Goal: Task Accomplishment & Management: Complete application form

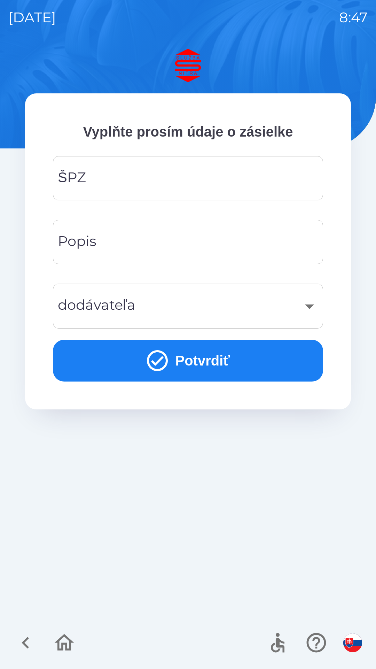
click at [176, 175] on input "ŠPZ" at bounding box center [188, 179] width 254 height 28
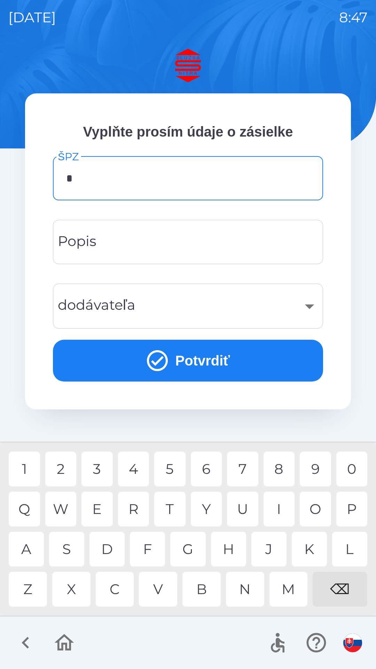
click at [74, 552] on div "S" at bounding box center [66, 549] width 35 height 35
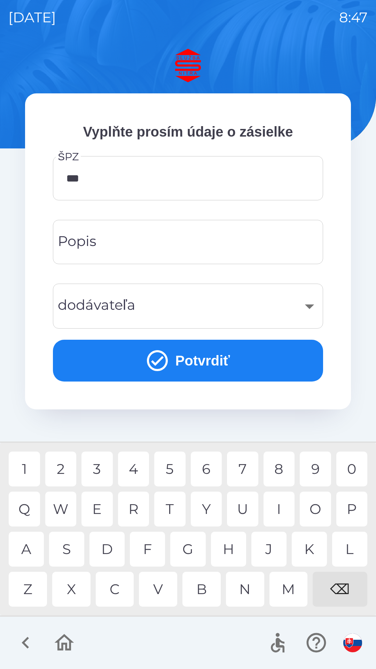
click at [175, 473] on div "5" at bounding box center [169, 469] width 31 height 35
click at [319, 474] on div "9" at bounding box center [315, 469] width 31 height 35
click at [118, 587] on div "C" at bounding box center [115, 589] width 38 height 35
type input "*******"
click at [155, 558] on div "F" at bounding box center [147, 549] width 35 height 35
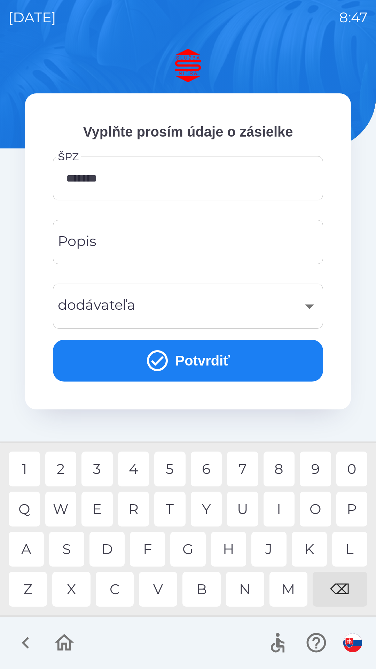
click at [189, 318] on div "​" at bounding box center [188, 306] width 254 height 28
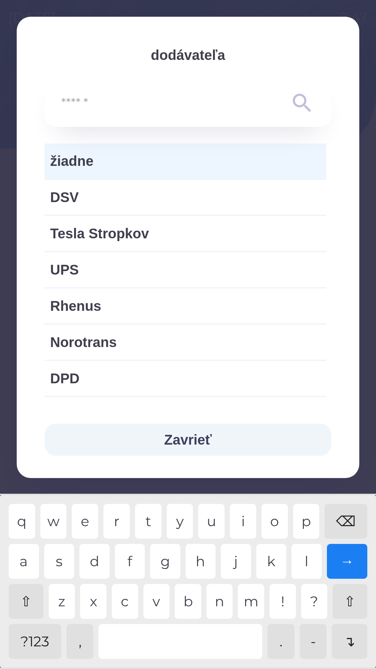
click at [169, 344] on span "Norotrans" at bounding box center [185, 342] width 271 height 21
type input "***"
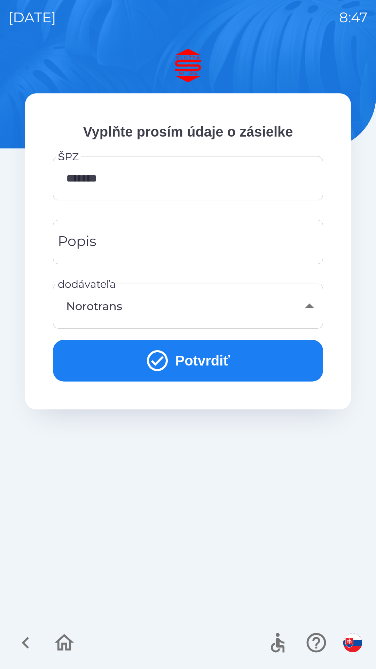
click at [159, 361] on icon "submit" at bounding box center [157, 360] width 25 height 25
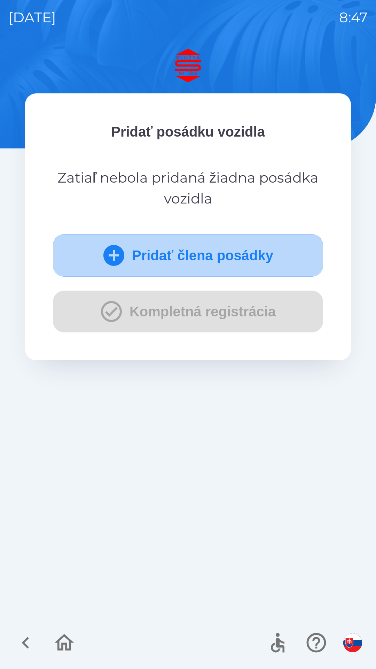
click at [114, 261] on icon "submit" at bounding box center [114, 255] width 21 height 21
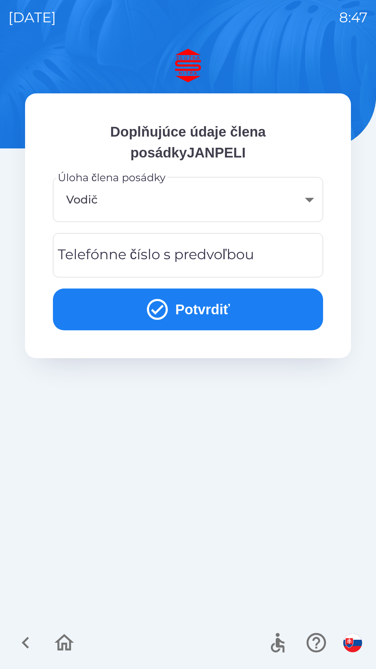
click at [165, 312] on icon "submit" at bounding box center [157, 309] width 21 height 21
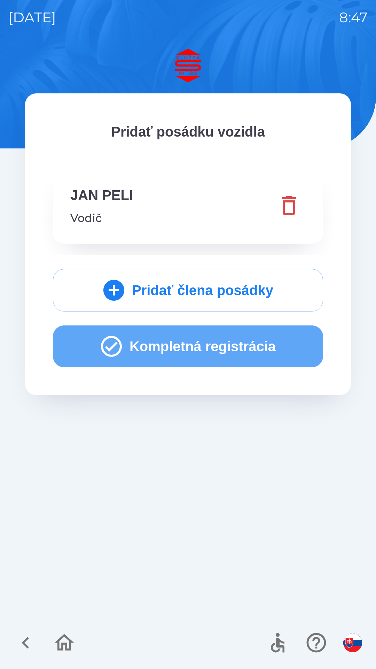
click at [109, 345] on icon "button" at bounding box center [111, 346] width 21 height 21
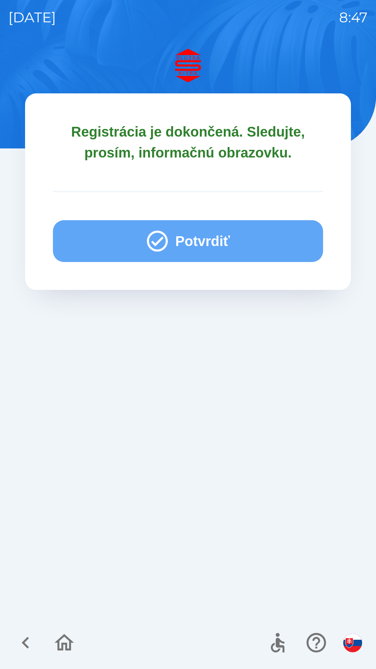
click at [157, 244] on icon "button" at bounding box center [157, 241] width 25 height 25
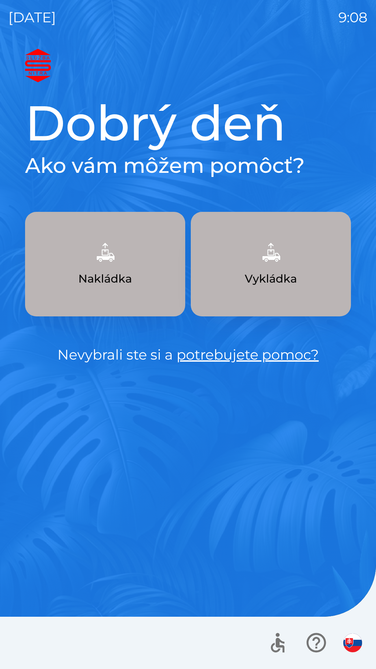
click at [262, 262] on img "button" at bounding box center [271, 252] width 31 height 31
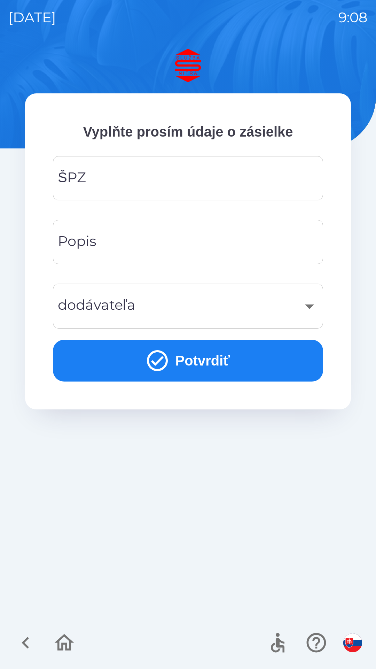
click at [101, 183] on input "ŠPZ" at bounding box center [188, 179] width 254 height 28
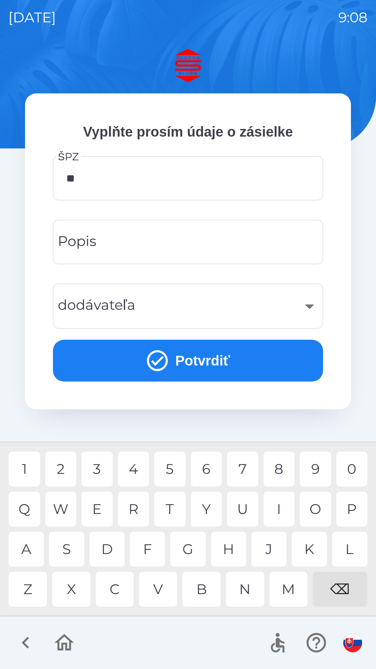
click at [29, 548] on div "A" at bounding box center [26, 549] width 35 height 35
click at [355, 466] on div "0" at bounding box center [352, 469] width 31 height 35
click at [150, 549] on div "F" at bounding box center [147, 549] width 35 height 35
type input "*******"
click at [123, 244] on input "Popis" at bounding box center [188, 242] width 254 height 28
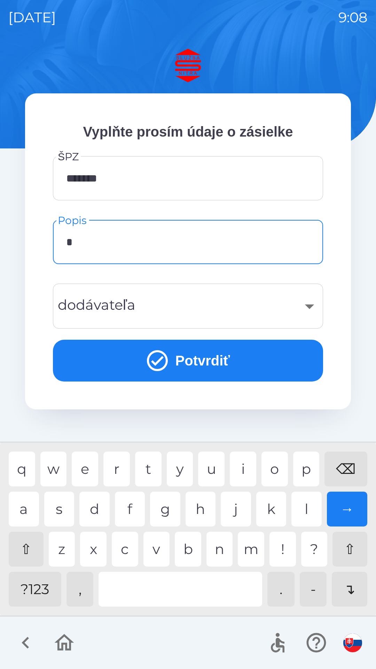
click at [307, 468] on div "p" at bounding box center [307, 469] width 26 height 35
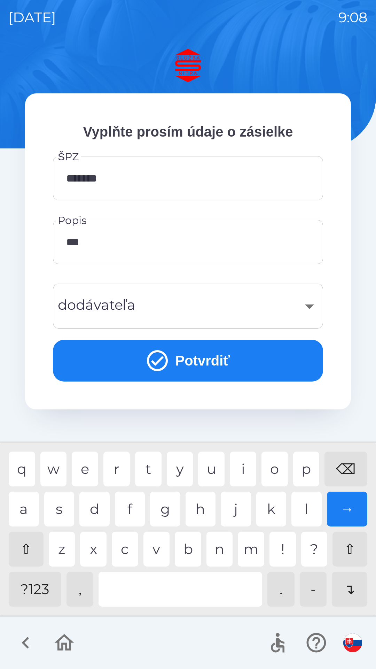
click at [23, 507] on div "a" at bounding box center [24, 509] width 30 height 35
click at [88, 469] on div "e" at bounding box center [85, 469] width 26 height 35
click at [276, 469] on div "o" at bounding box center [275, 469] width 26 height 35
click at [191, 550] on div "b" at bounding box center [188, 549] width 26 height 35
click at [25, 511] on div "a" at bounding box center [24, 509] width 30 height 35
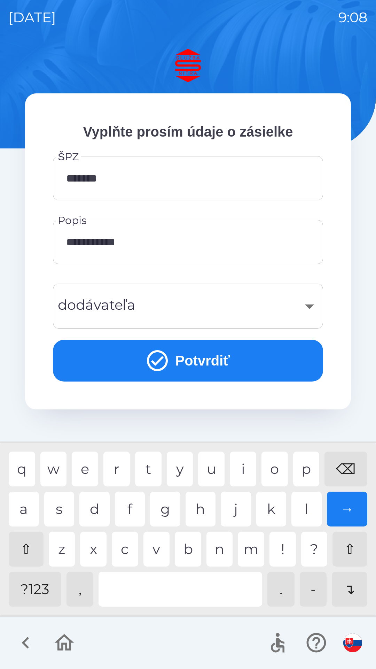
click at [306, 510] on div "l" at bounding box center [307, 509] width 30 height 35
type input "**********"
click at [132, 308] on div "​" at bounding box center [188, 306] width 254 height 28
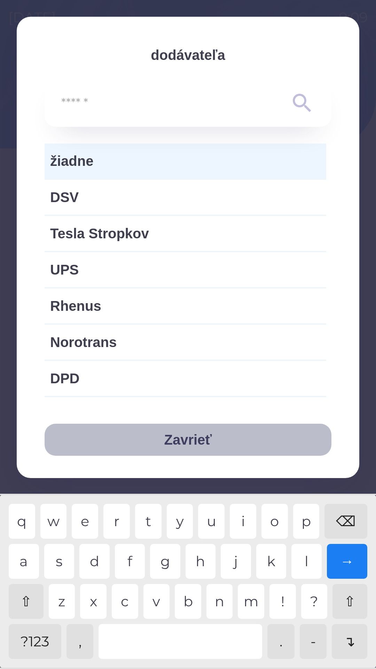
click at [190, 437] on button "Zavrieť" at bounding box center [188, 440] width 287 height 32
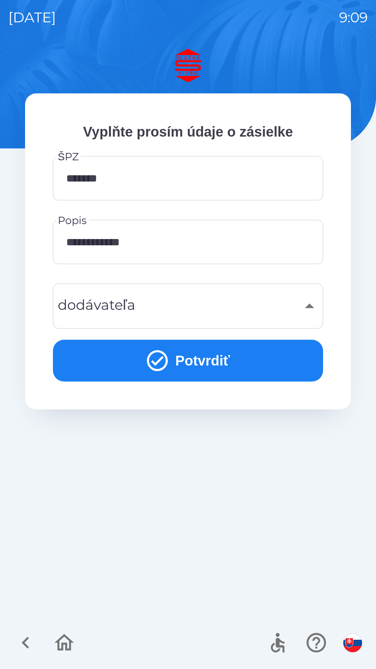
click at [159, 307] on div "​" at bounding box center [188, 306] width 254 height 28
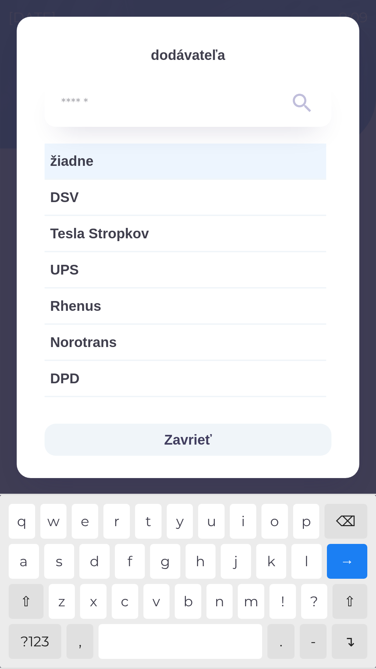
click at [96, 163] on span "žiadne" at bounding box center [185, 161] width 271 height 21
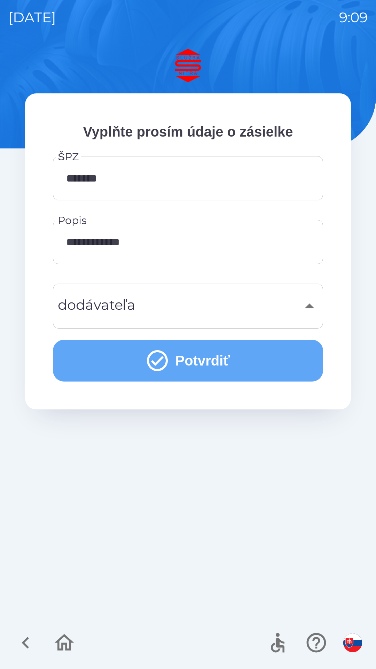
click at [187, 360] on button "Potvrdiť" at bounding box center [188, 361] width 271 height 42
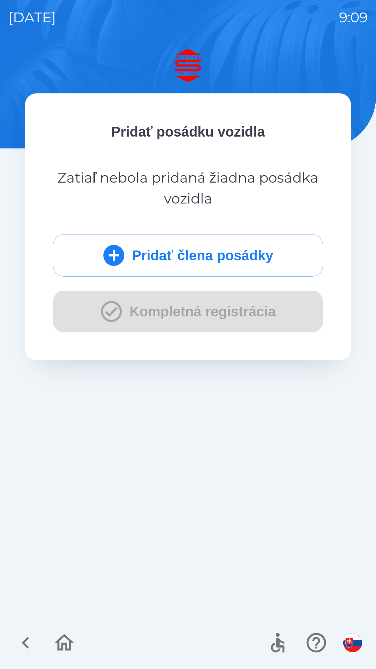
click at [106, 312] on div "Pridať člena posádky Kompletná registrácia" at bounding box center [188, 283] width 271 height 98
click at [107, 254] on icon "submit" at bounding box center [114, 255] width 21 height 21
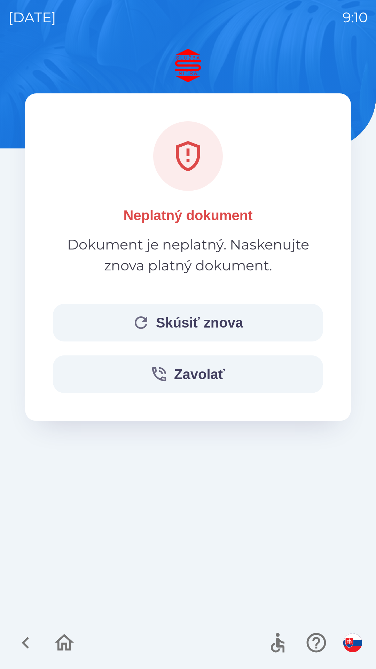
click at [185, 320] on button "Skúsiť znova" at bounding box center [188, 323] width 271 height 38
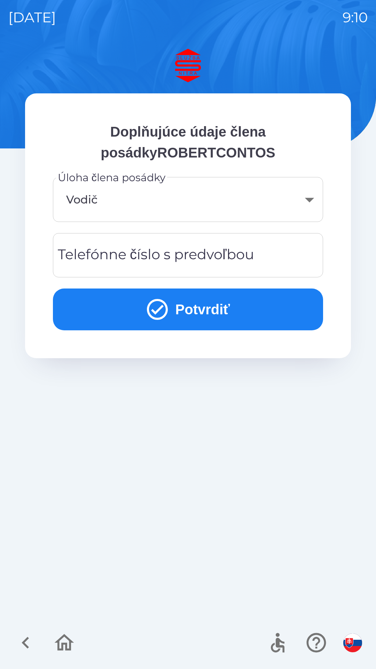
click at [165, 311] on icon "submit" at bounding box center [157, 309] width 21 height 21
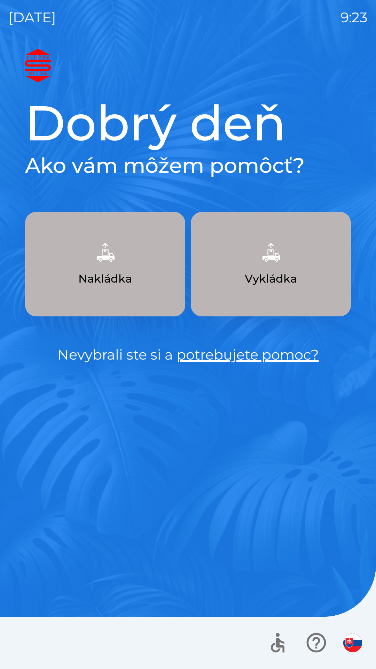
click at [113, 267] on img "button" at bounding box center [105, 252] width 31 height 31
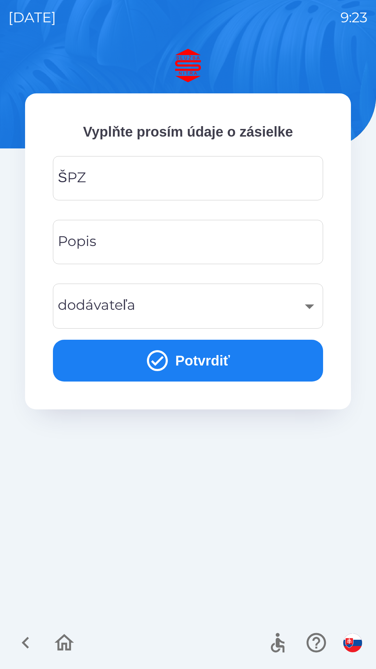
click at [156, 172] on input "ŠPZ" at bounding box center [188, 179] width 254 height 28
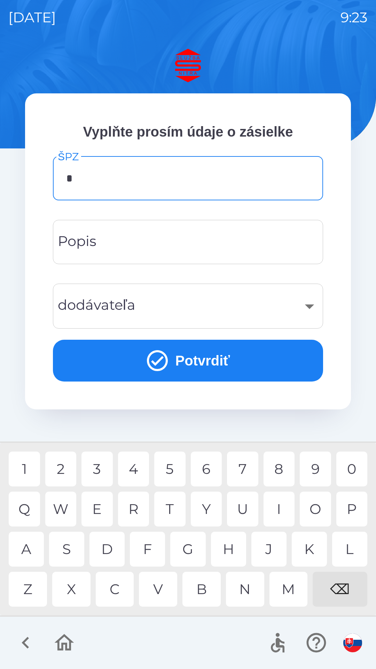
click at [244, 590] on div "N" at bounding box center [245, 589] width 38 height 35
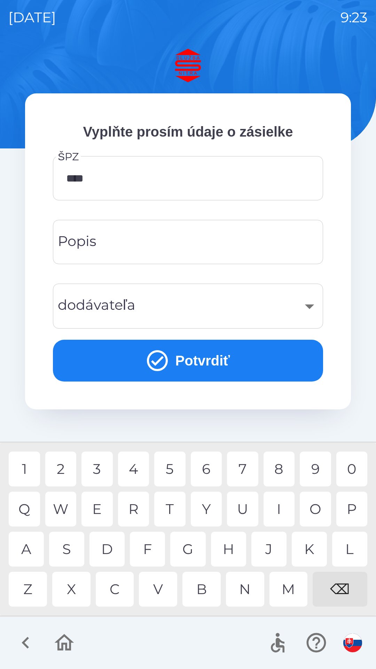
click at [238, 467] on div "7" at bounding box center [242, 469] width 31 height 35
type input "*******"
click at [190, 359] on button "Potvrdiť" at bounding box center [188, 361] width 271 height 42
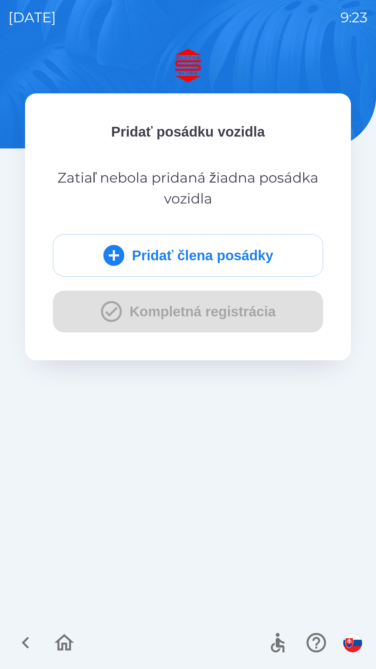
click at [189, 252] on button "Pridať člena posádky" at bounding box center [188, 255] width 271 height 43
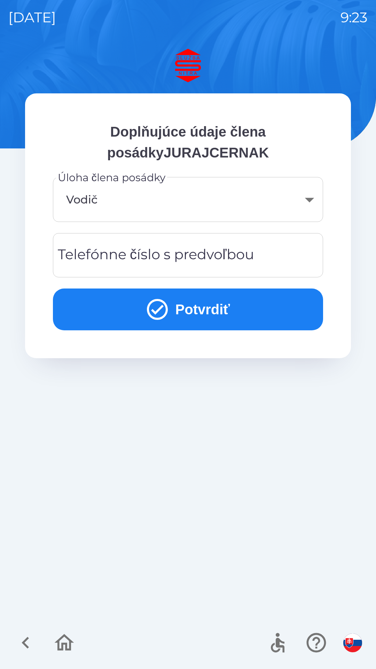
click at [140, 252] on div "Telefónne číslo s predvoľbou Telefónne číslo s predvoľbou" at bounding box center [188, 255] width 271 height 44
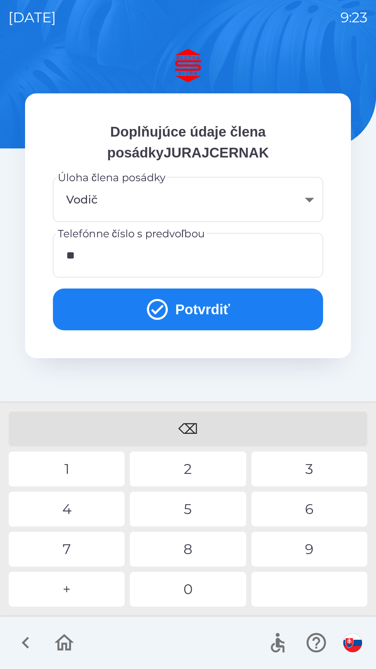
click at [91, 510] on div "4" at bounding box center [67, 509] width 116 height 35
click at [180, 470] on div "2" at bounding box center [188, 469] width 116 height 35
click at [306, 549] on div "9" at bounding box center [310, 549] width 116 height 35
click at [206, 580] on div "0" at bounding box center [188, 589] width 116 height 35
click at [194, 512] on div "5" at bounding box center [188, 509] width 116 height 35
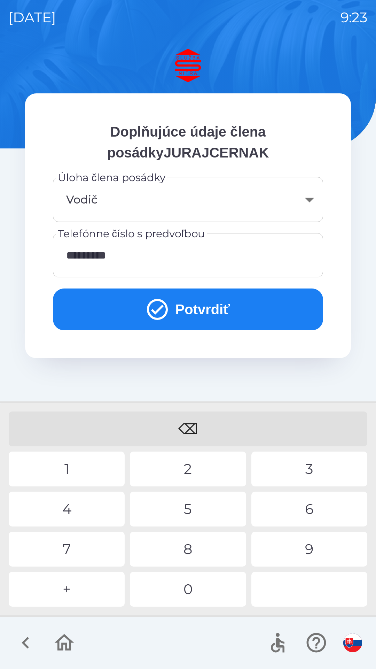
click at [201, 465] on div "2" at bounding box center [188, 469] width 116 height 35
click at [296, 501] on div "6" at bounding box center [310, 509] width 116 height 35
type input "**********"
click at [301, 500] on div "6" at bounding box center [310, 509] width 116 height 35
click at [189, 306] on button "Potvrdiť" at bounding box center [188, 310] width 271 height 42
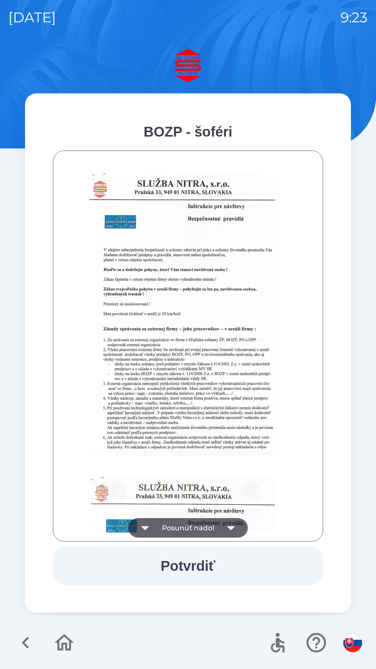
click at [230, 528] on icon "button" at bounding box center [231, 528] width 8 height 4
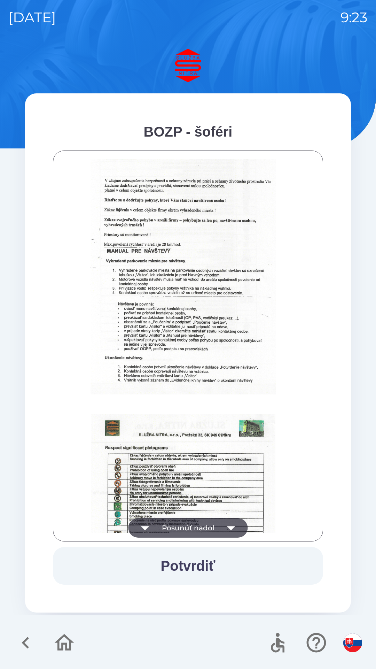
click at [195, 563] on button "Potvrdiť" at bounding box center [188, 566] width 271 height 38
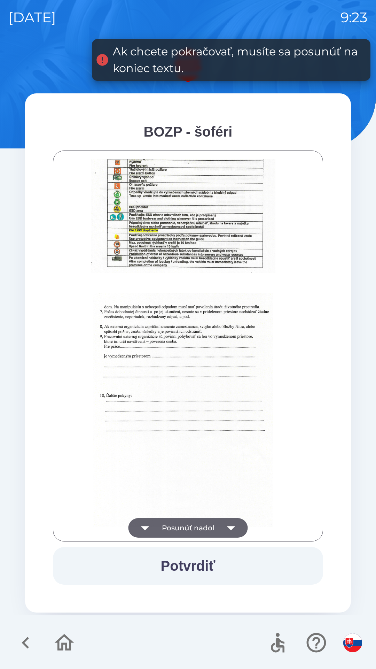
scroll to position [781, 0]
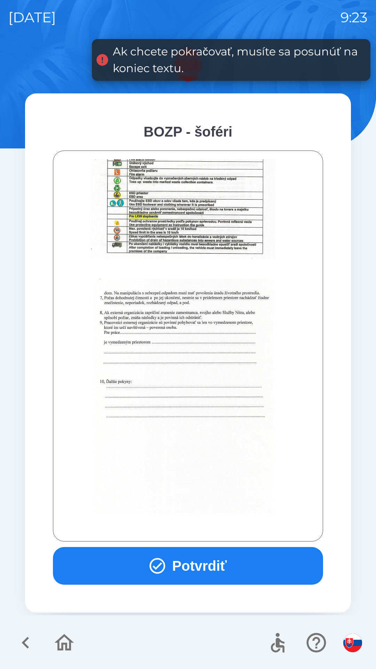
click at [197, 563] on button "Potvrdiť" at bounding box center [188, 566] width 271 height 38
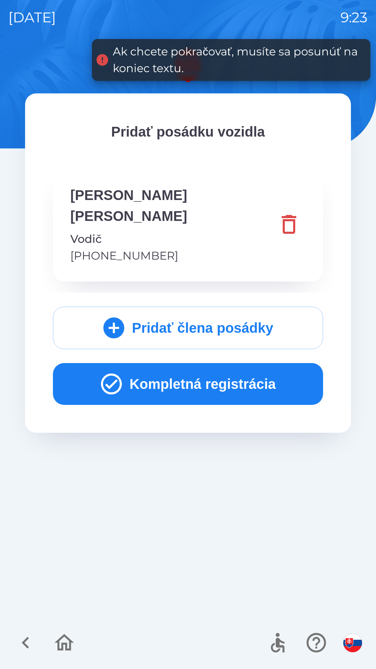
click at [185, 363] on button "Kompletná registrácia" at bounding box center [188, 384] width 271 height 42
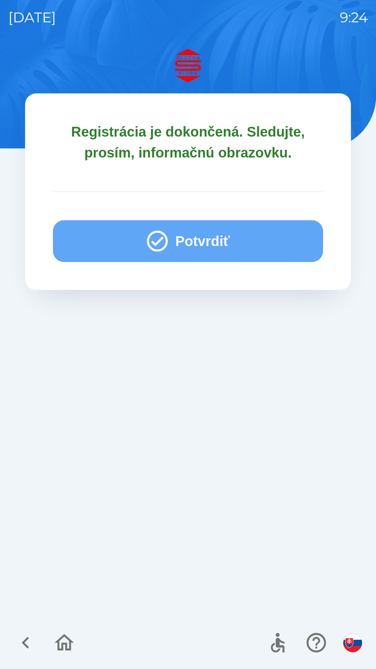
click at [161, 229] on icon "button" at bounding box center [157, 241] width 25 height 25
